Goal: Task Accomplishment & Management: Use online tool/utility

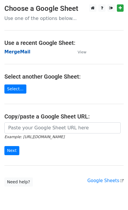
click at [16, 53] on strong "MergeMail" at bounding box center [17, 51] width 26 height 5
click at [8, 52] on strong "MergeMail" at bounding box center [17, 51] width 26 height 5
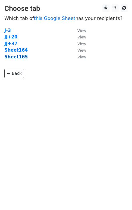
click at [17, 58] on strong "Sheet165" at bounding box center [15, 56] width 23 height 5
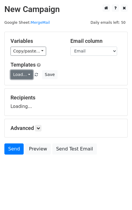
click at [25, 78] on link "Load..." at bounding box center [22, 74] width 23 height 9
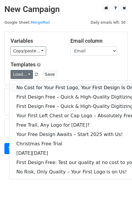
click at [36, 87] on link "No Cost for Your First Logo, Your First Design Is On Us!" at bounding box center [79, 87] width 141 height 9
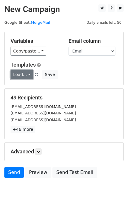
click at [22, 75] on link "Load..." at bounding box center [22, 74] width 23 height 9
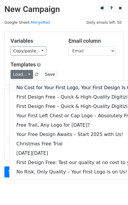
click at [33, 86] on link "No Cost for Your First Logo, Your First Design Is On Us!" at bounding box center [79, 87] width 141 height 9
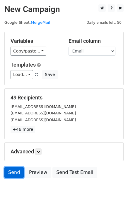
click at [17, 168] on link "Send" at bounding box center [13, 172] width 19 height 11
